Goal: Task Accomplishment & Management: Use online tool/utility

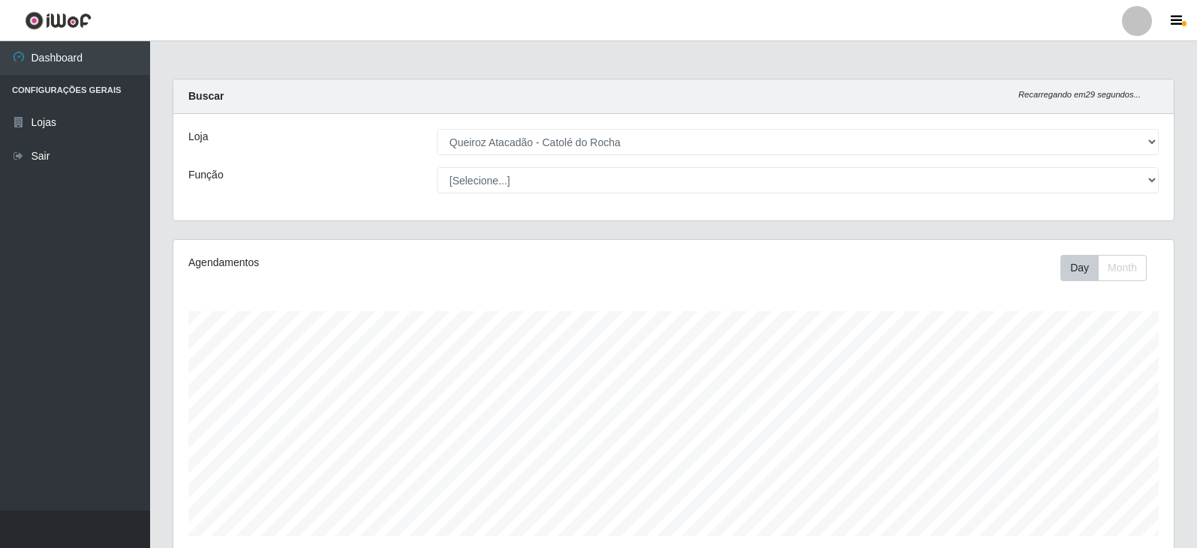
select select "500"
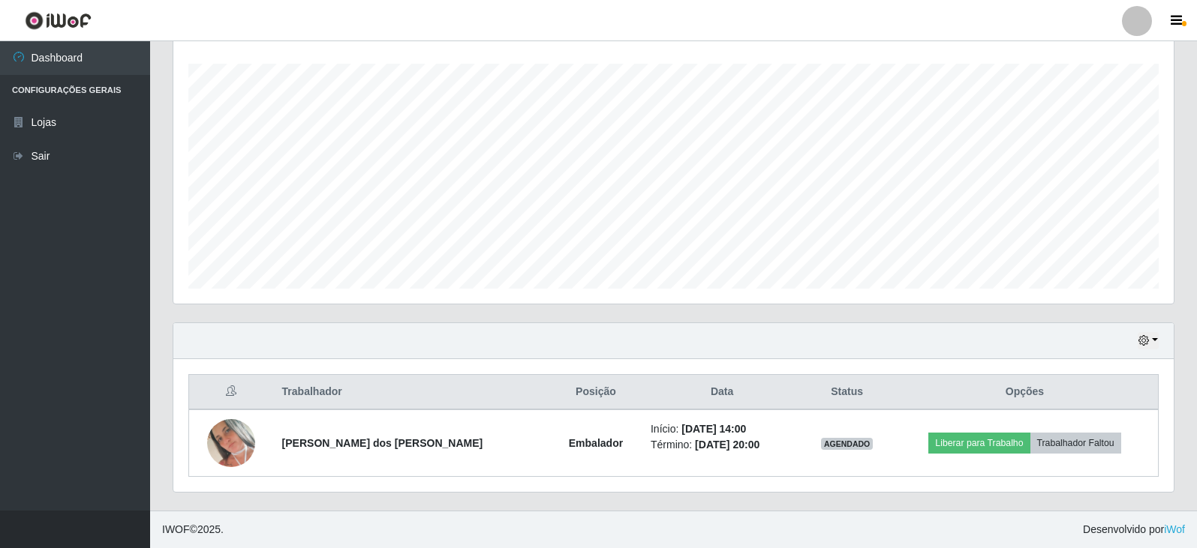
scroll to position [311, 1000]
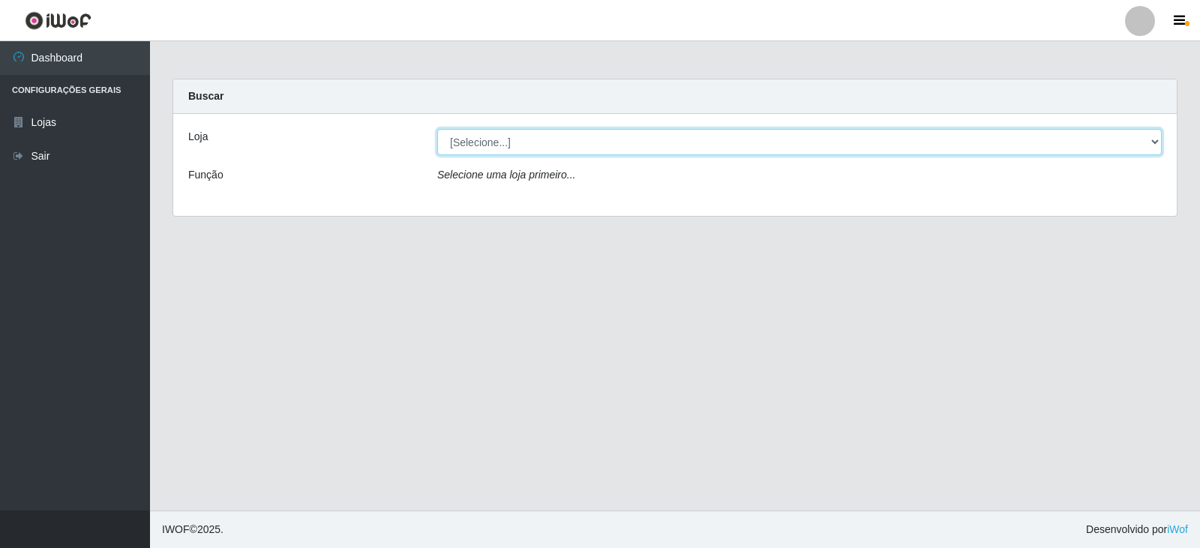
click at [667, 148] on select "[Selecione...] Queiroz Atacadão - Catolé do Rocha" at bounding box center [799, 142] width 725 height 26
select select "500"
click at [437, 129] on select "[Selecione...] Queiroz Atacadão - Catolé do Rocha" at bounding box center [799, 142] width 725 height 26
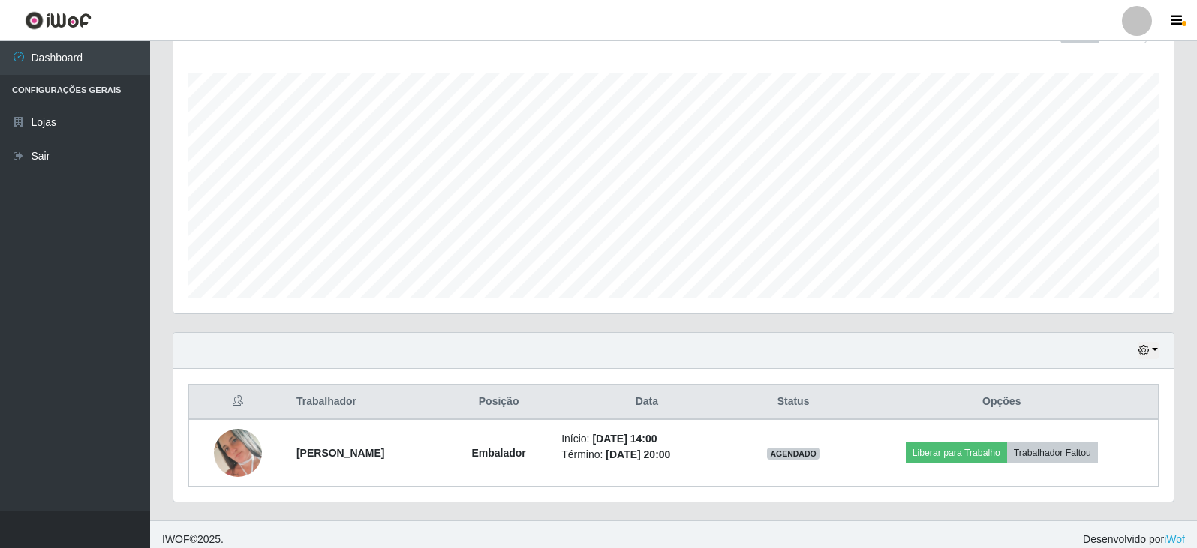
scroll to position [248, 0]
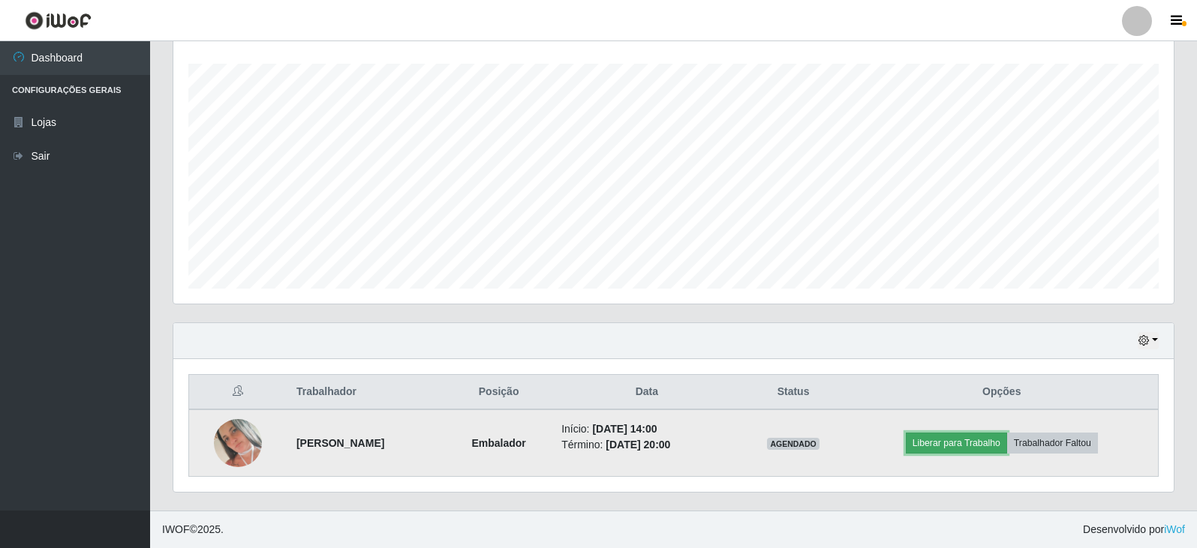
click at [962, 439] on button "Liberar para Trabalho" at bounding box center [956, 443] width 101 height 21
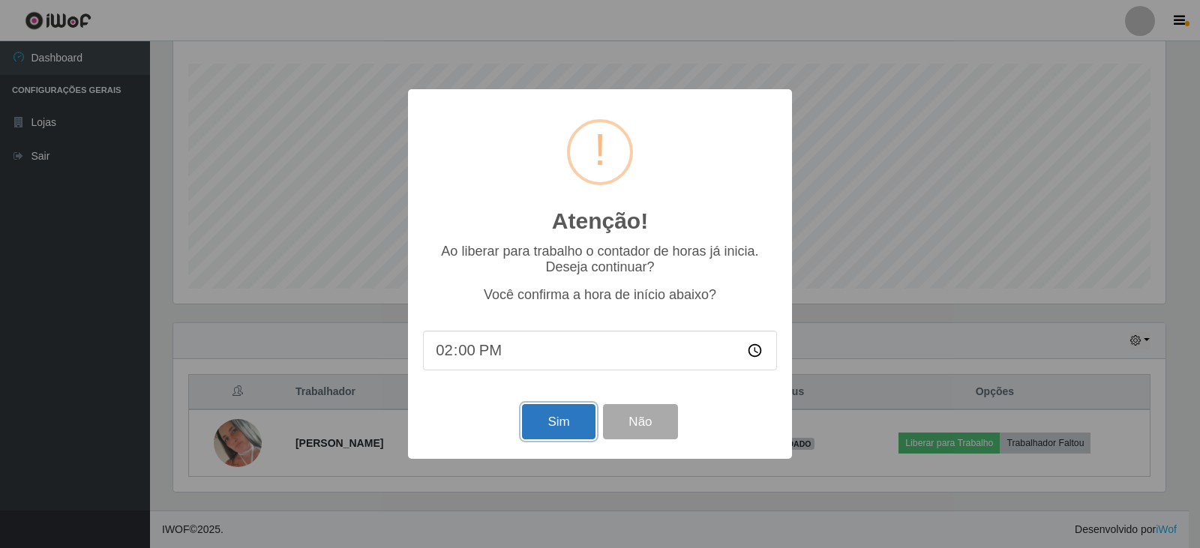
click at [572, 422] on button "Sim" at bounding box center [558, 421] width 73 height 35
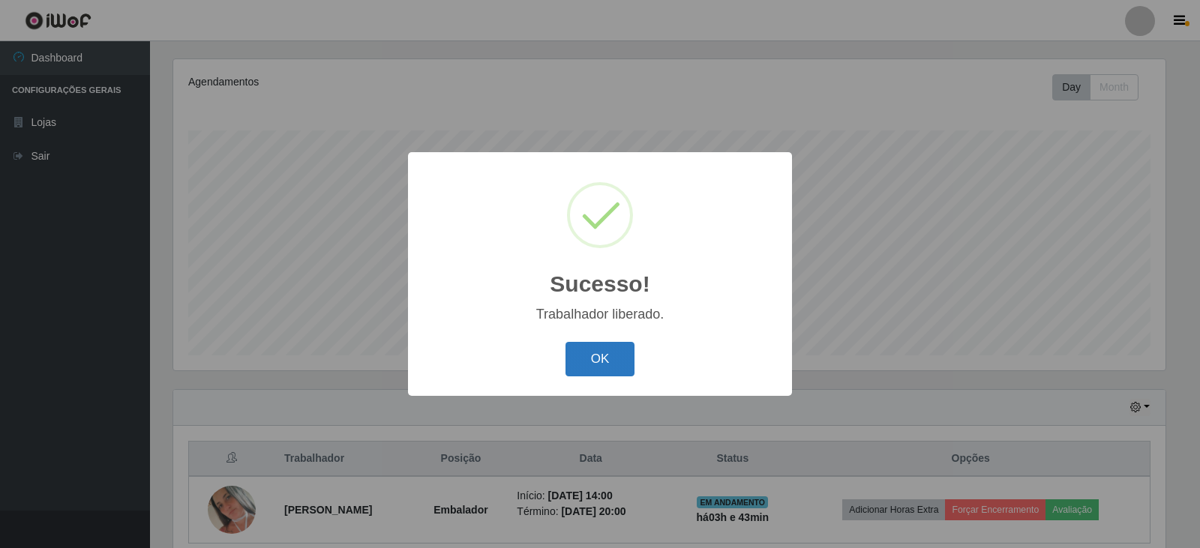
click at [588, 356] on button "OK" at bounding box center [601, 359] width 70 height 35
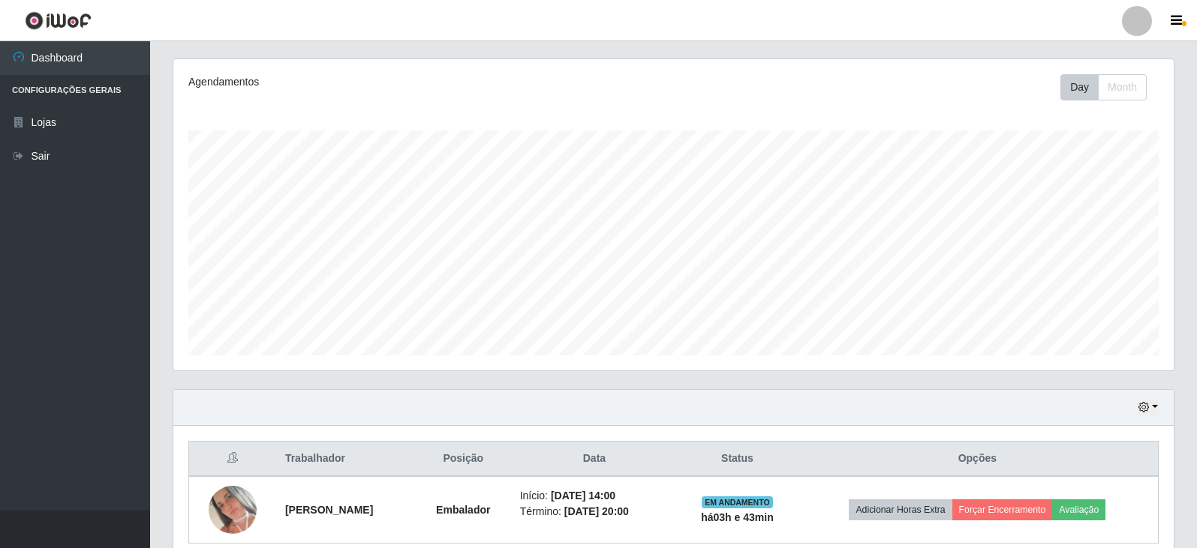
scroll to position [248, 0]
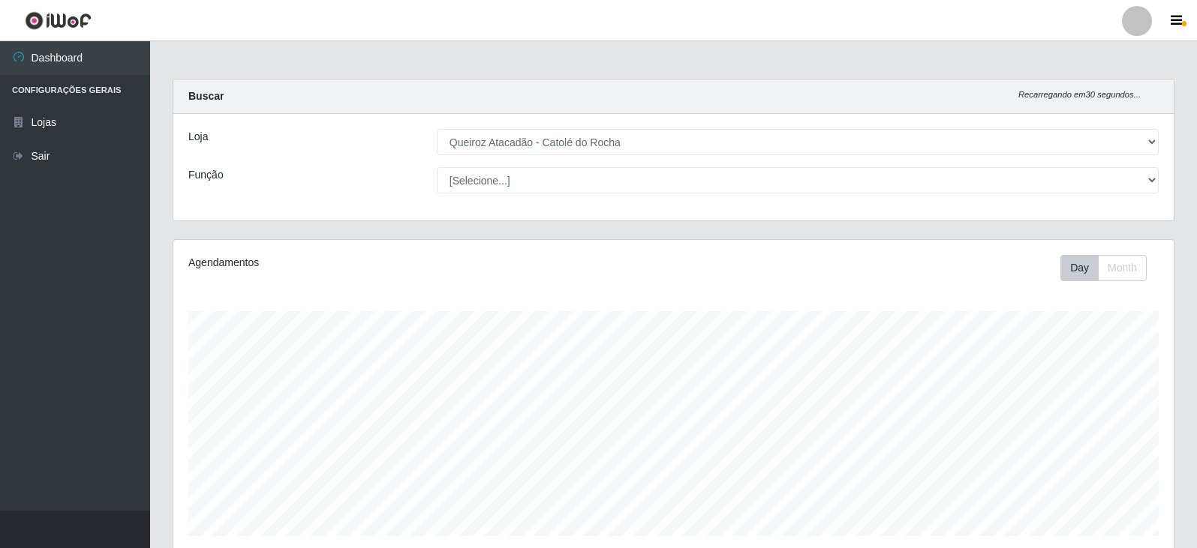
select select "500"
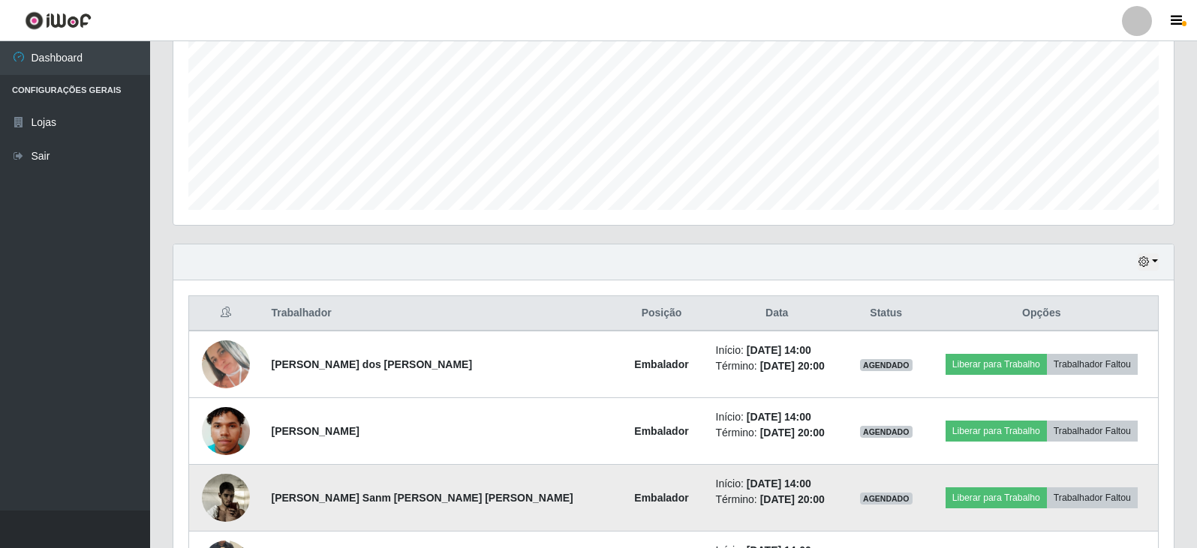
scroll to position [323, 0]
